Goal: Task Accomplishment & Management: Manage account settings

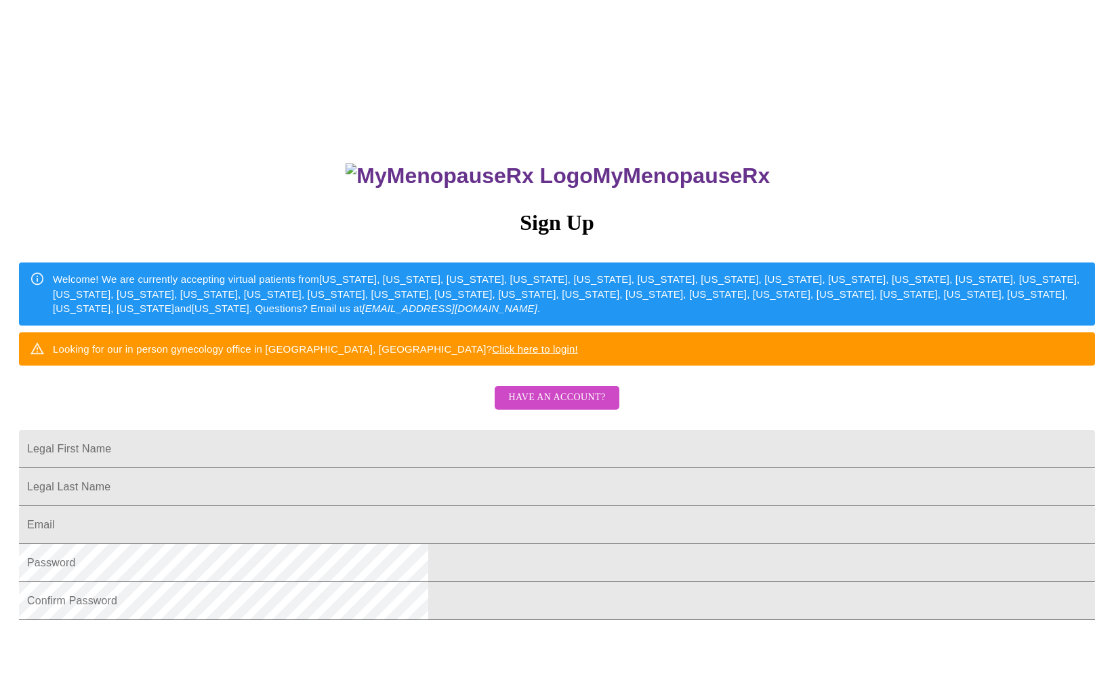
click at [540, 406] on span "Have an account?" at bounding box center [556, 397] width 97 height 17
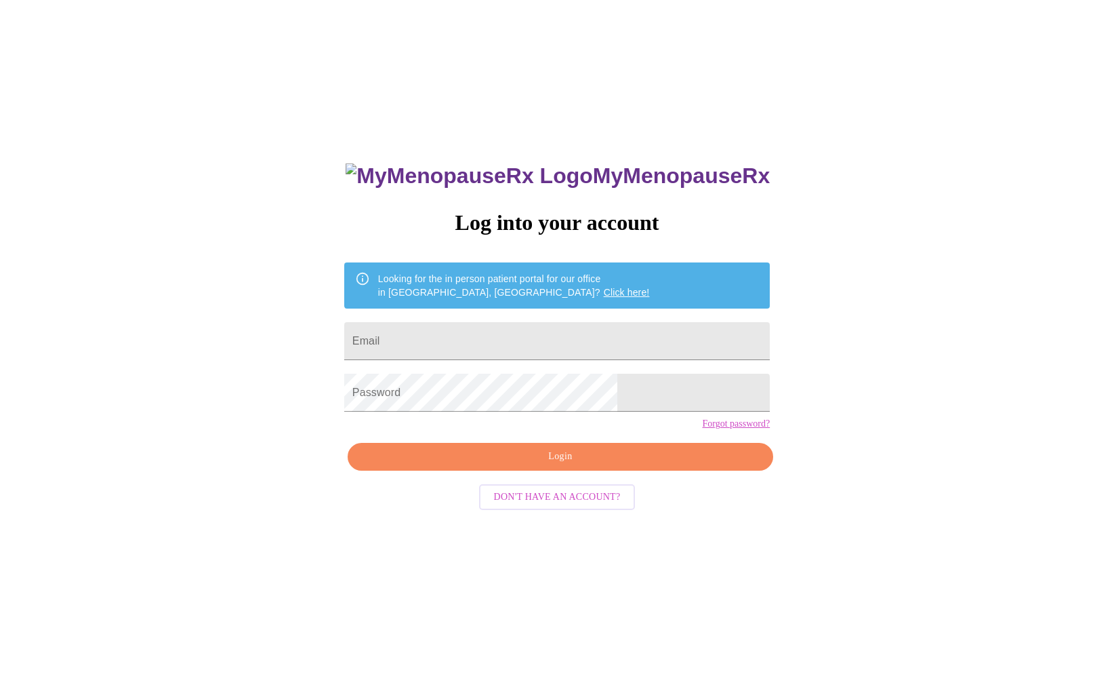
click at [493, 361] on div "MyMenopauseRx Log into your account Looking for the in person patient portal fo…" at bounding box center [557, 483] width 453 height 683
click at [495, 340] on input "Email" at bounding box center [557, 341] width 426 height 38
type input "[EMAIL_ADDRESS][DOMAIN_NAME]"
click at [541, 465] on span "Login" at bounding box center [560, 456] width 395 height 17
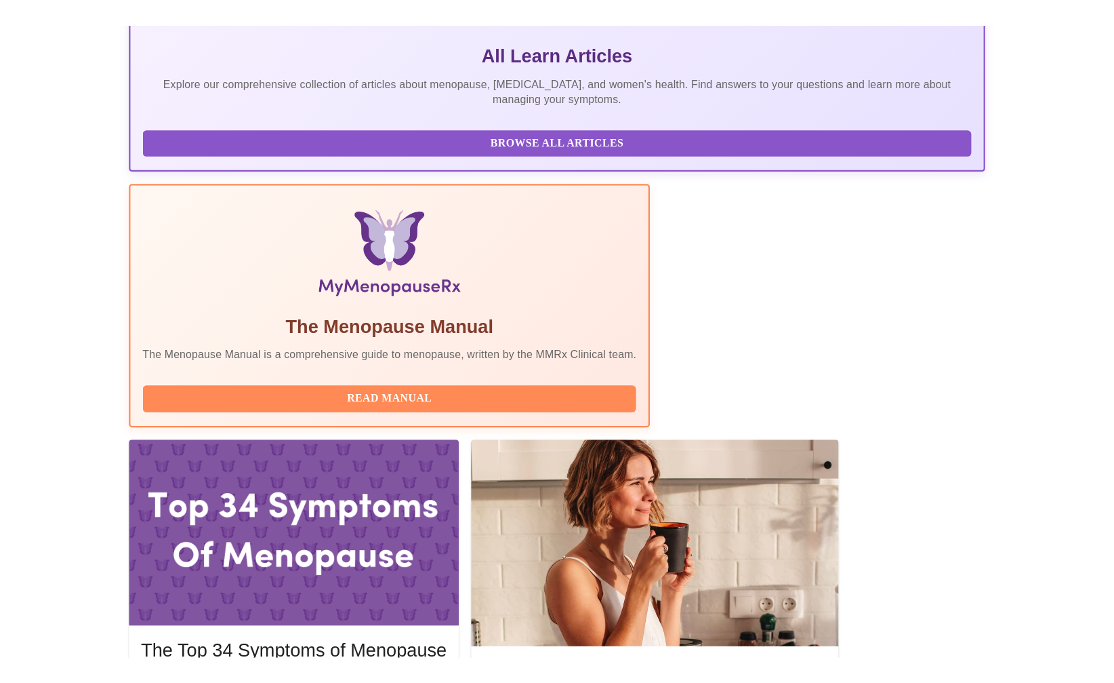
scroll to position [301, 0]
